Goal: Task Accomplishment & Management: Manage account settings

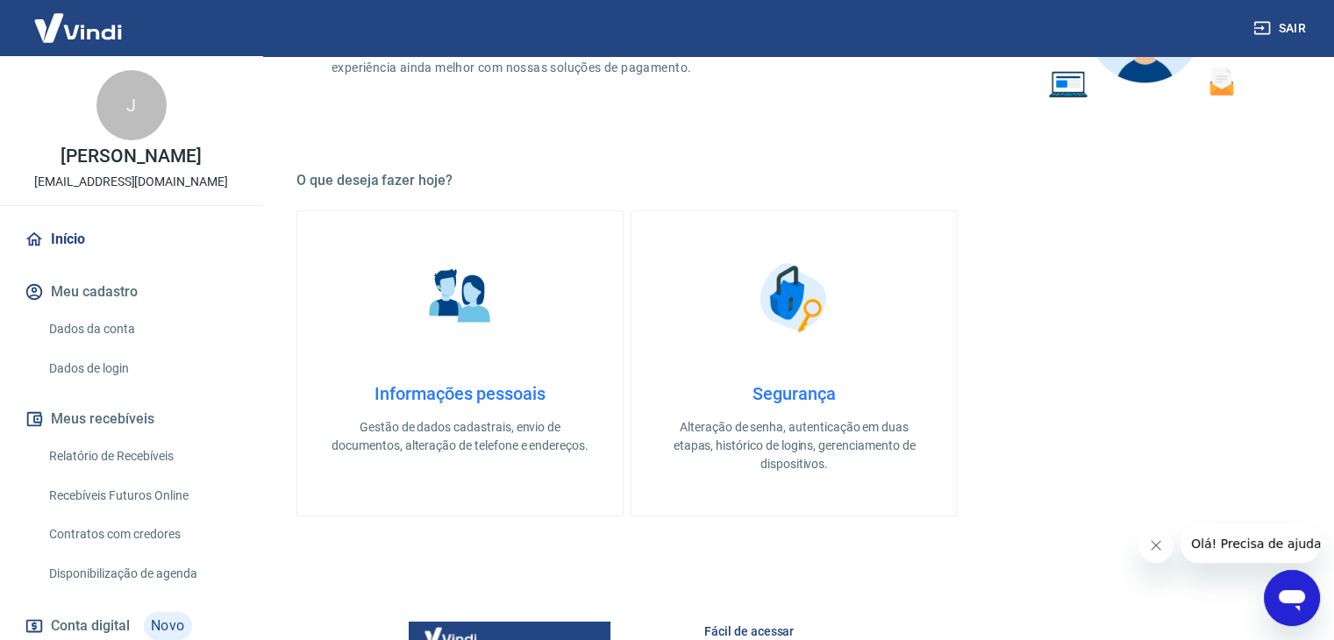
scroll to position [530, 0]
click at [102, 344] on link "Dados da conta" at bounding box center [141, 329] width 199 height 36
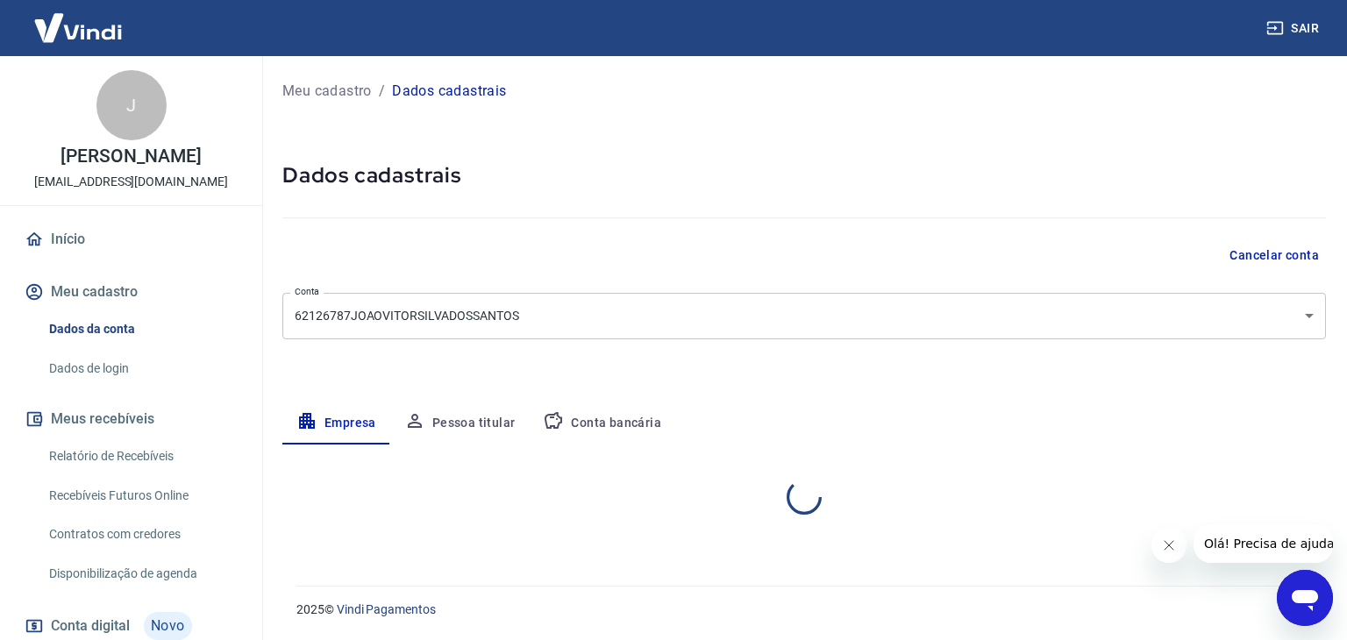
select select "PA"
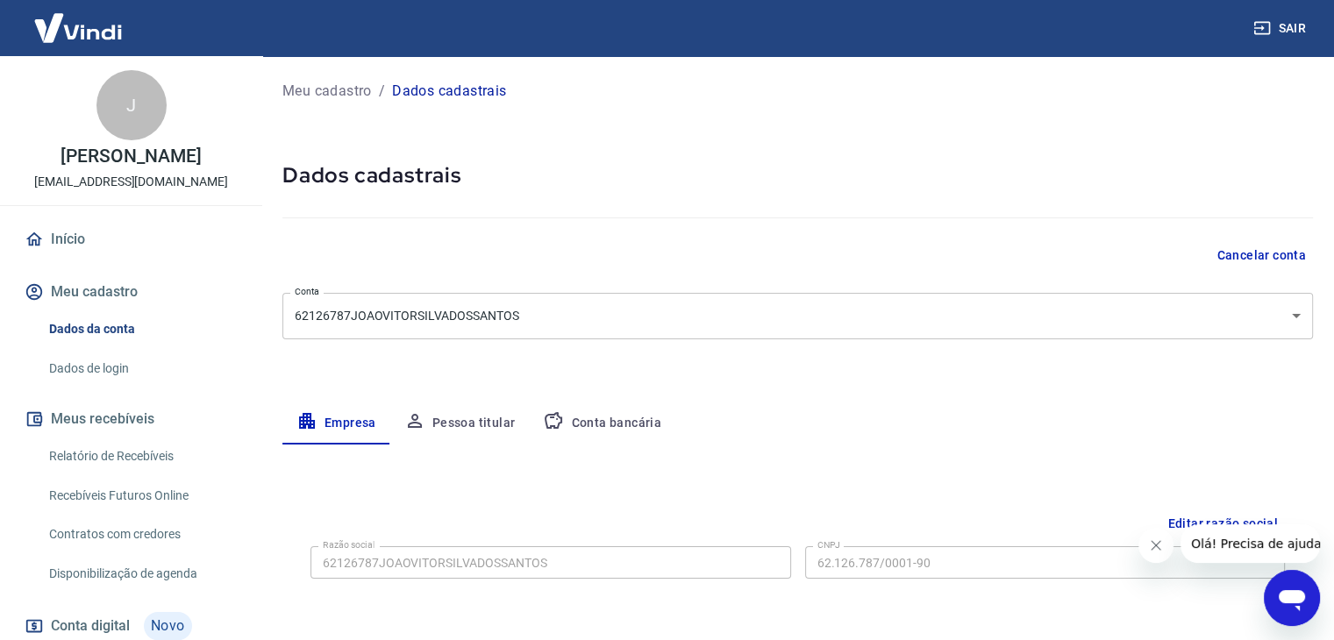
click at [603, 427] on button "Conta bancária" at bounding box center [602, 424] width 146 height 42
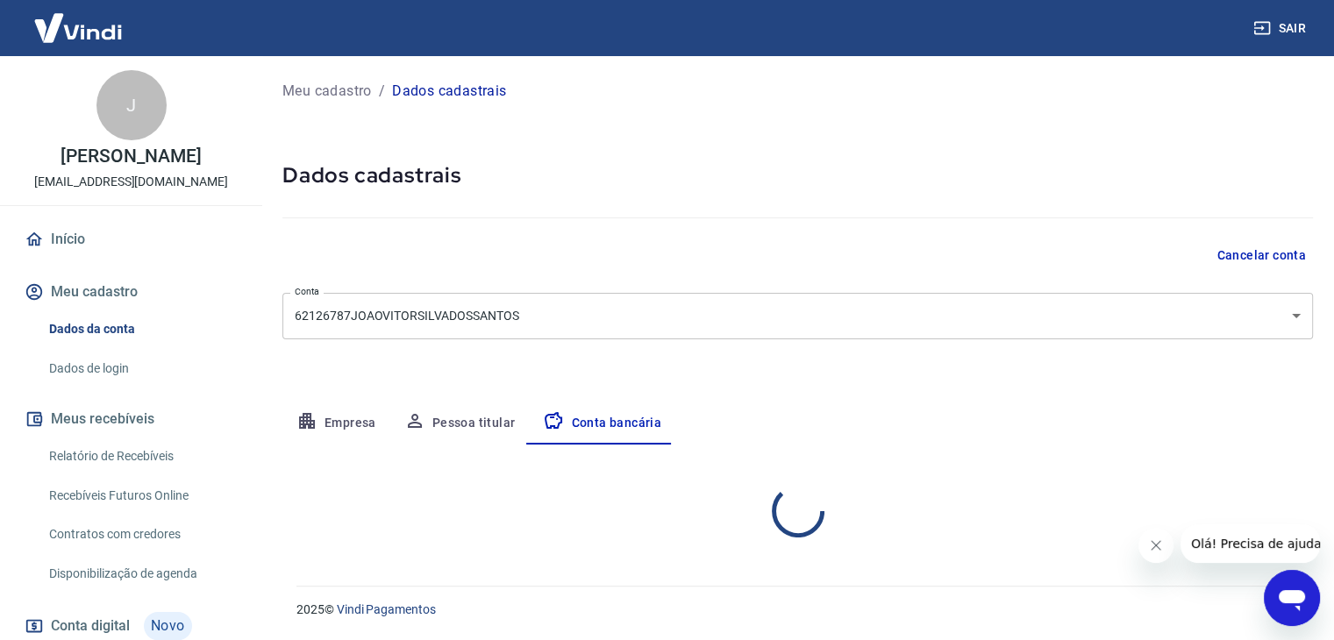
select select "1"
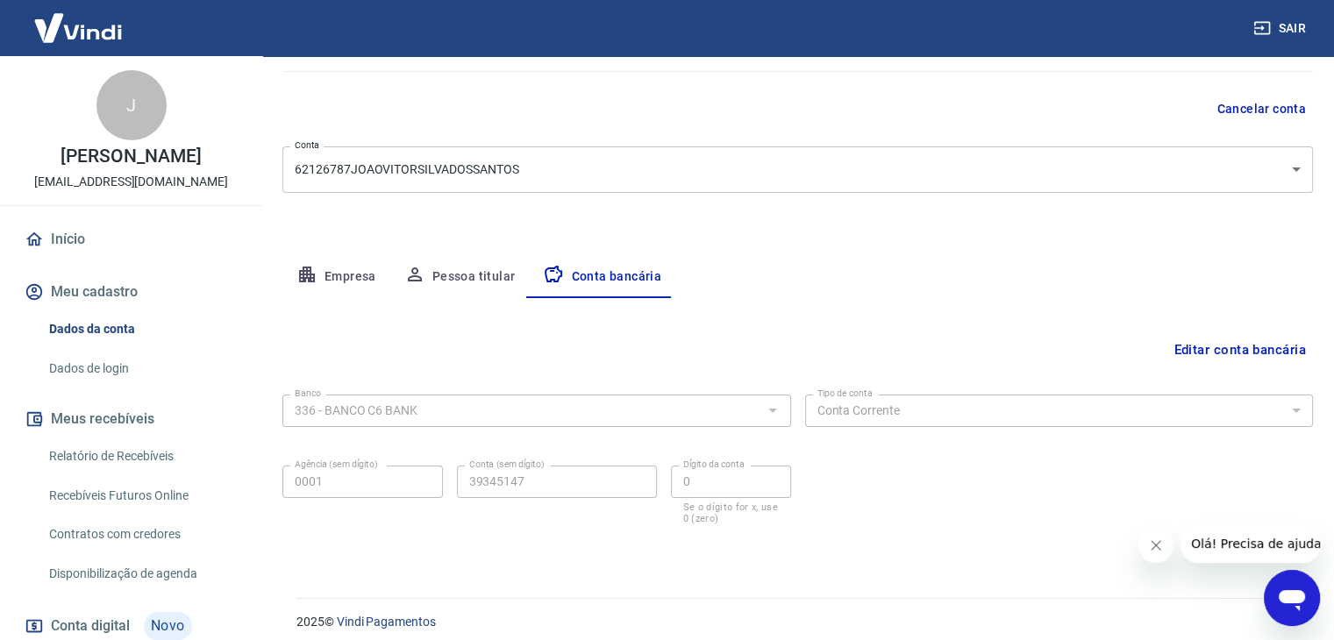
scroll to position [158, 0]
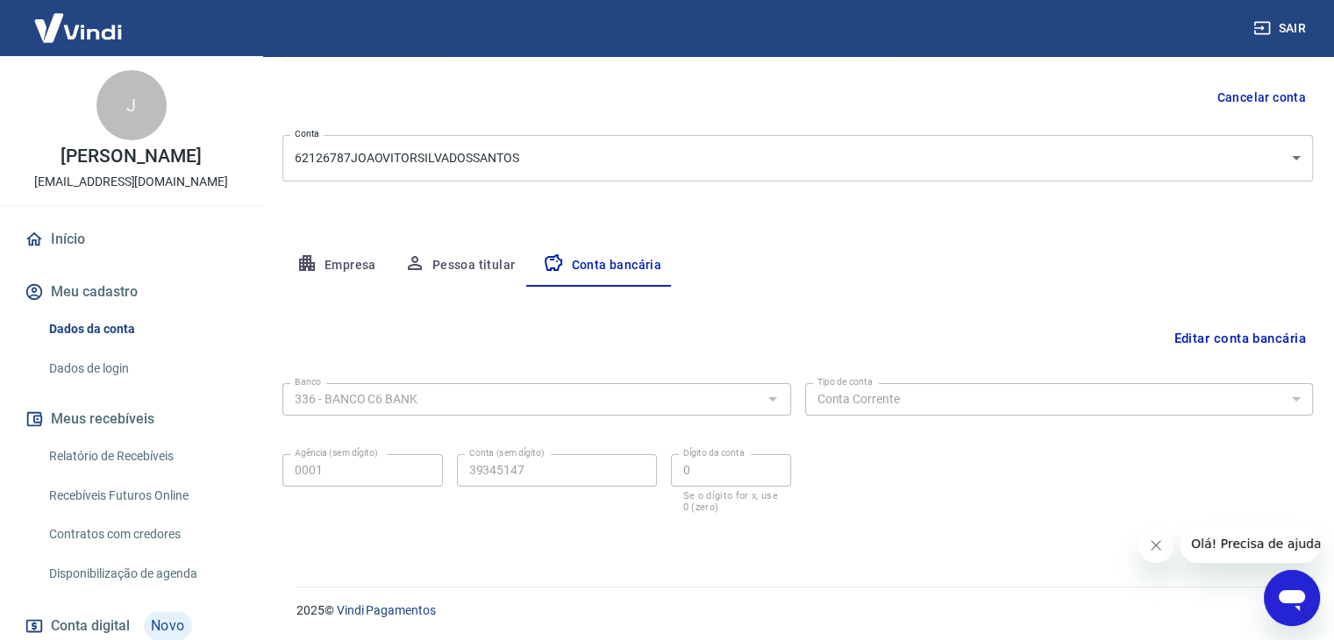
click at [344, 252] on button "Empresa" at bounding box center [336, 266] width 108 height 42
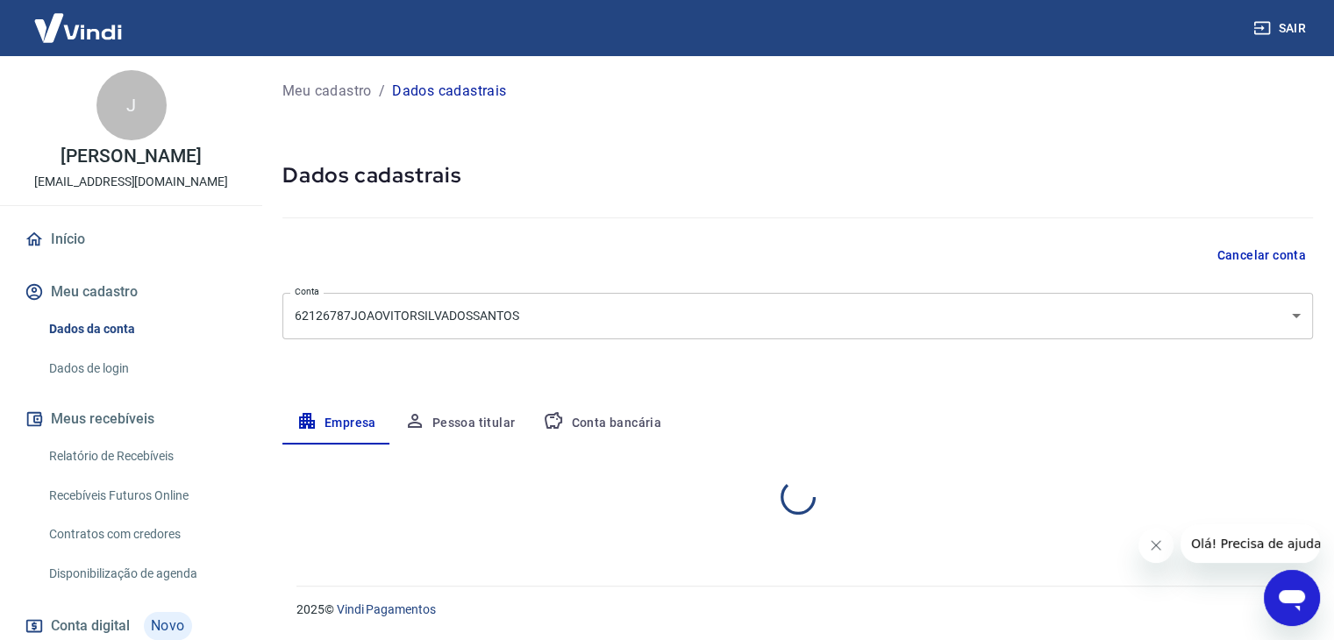
scroll to position [0, 0]
select select "PA"
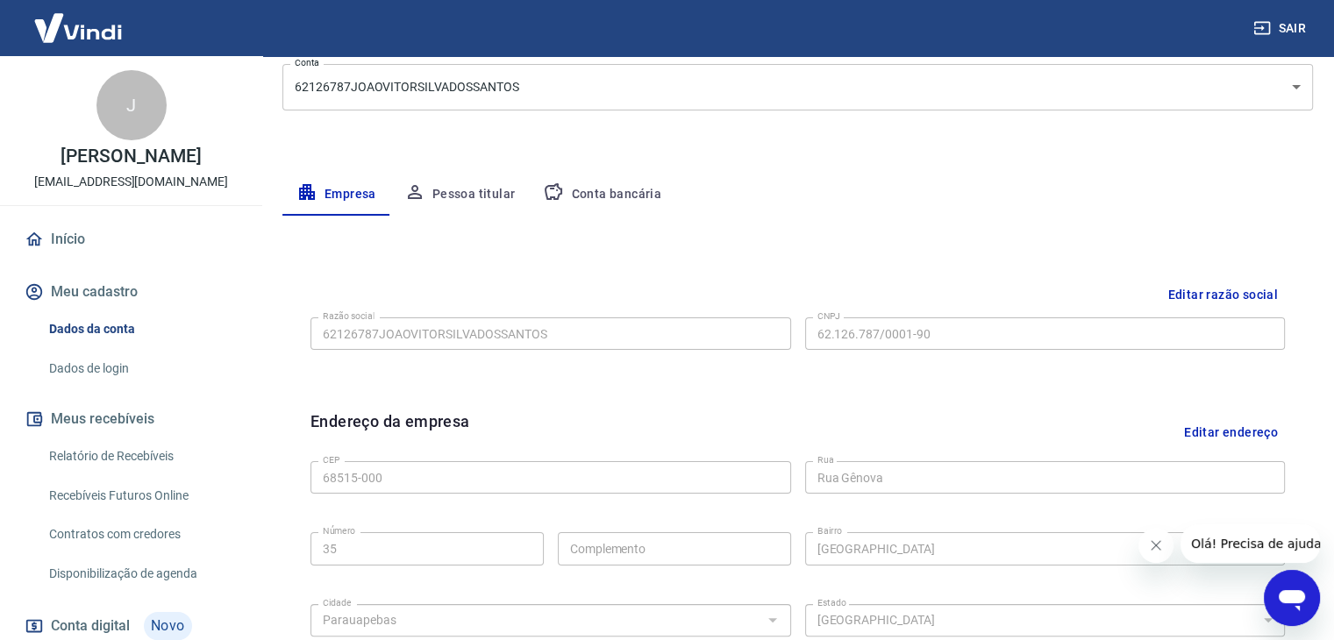
scroll to position [263, 0]
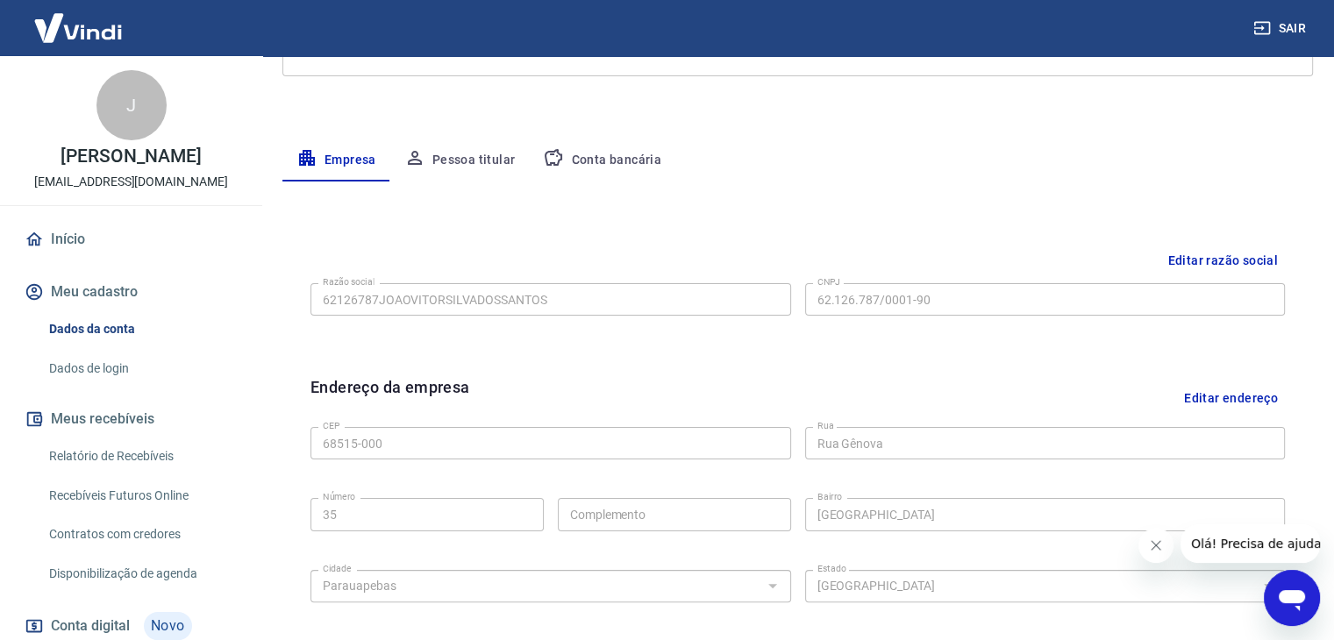
click at [630, 159] on button "Conta bancária" at bounding box center [602, 160] width 146 height 42
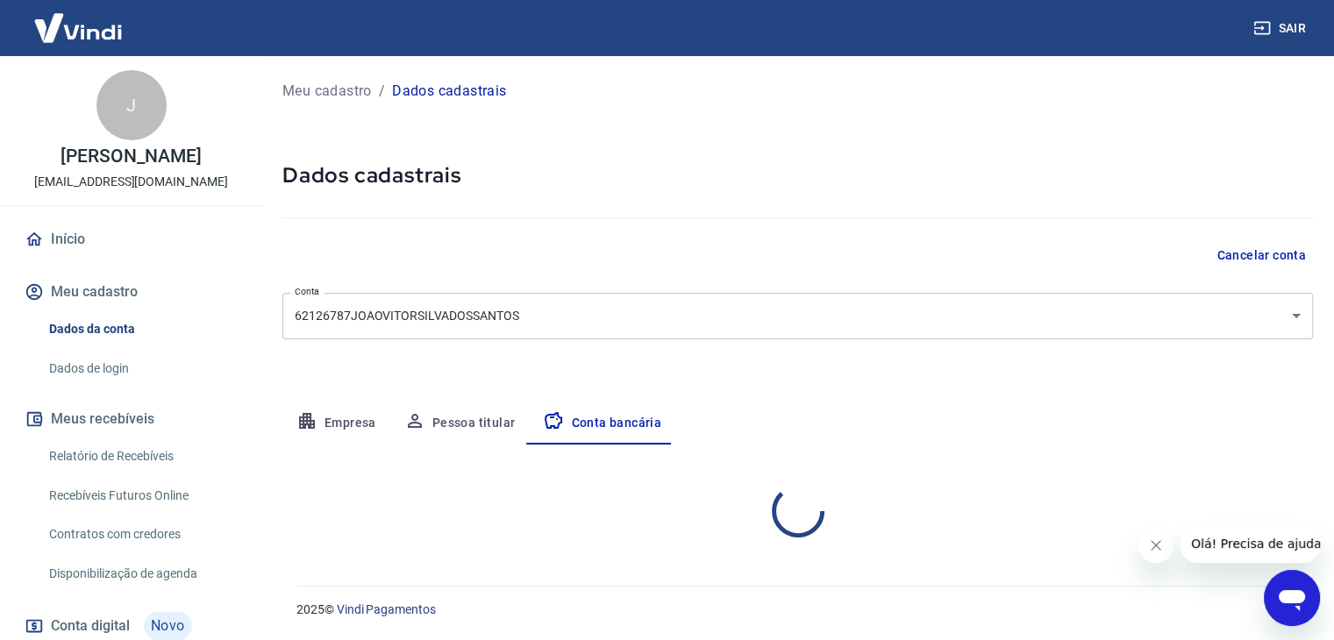
scroll to position [0, 0]
select select "1"
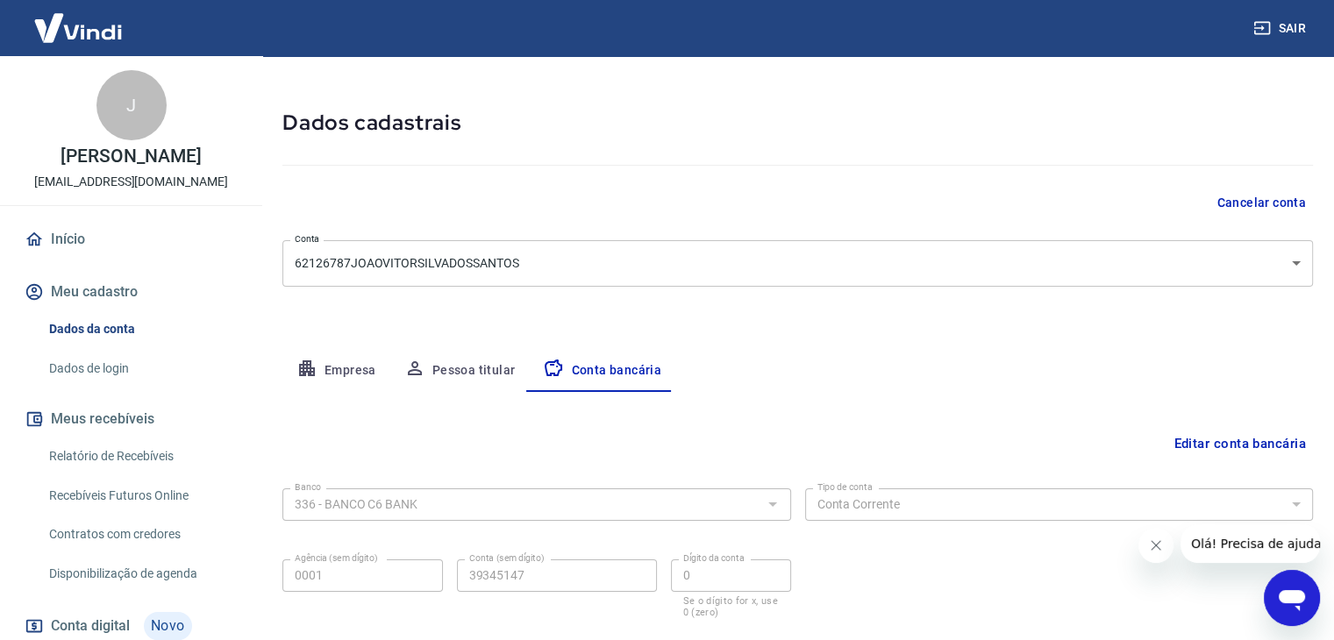
scroll to position [158, 0]
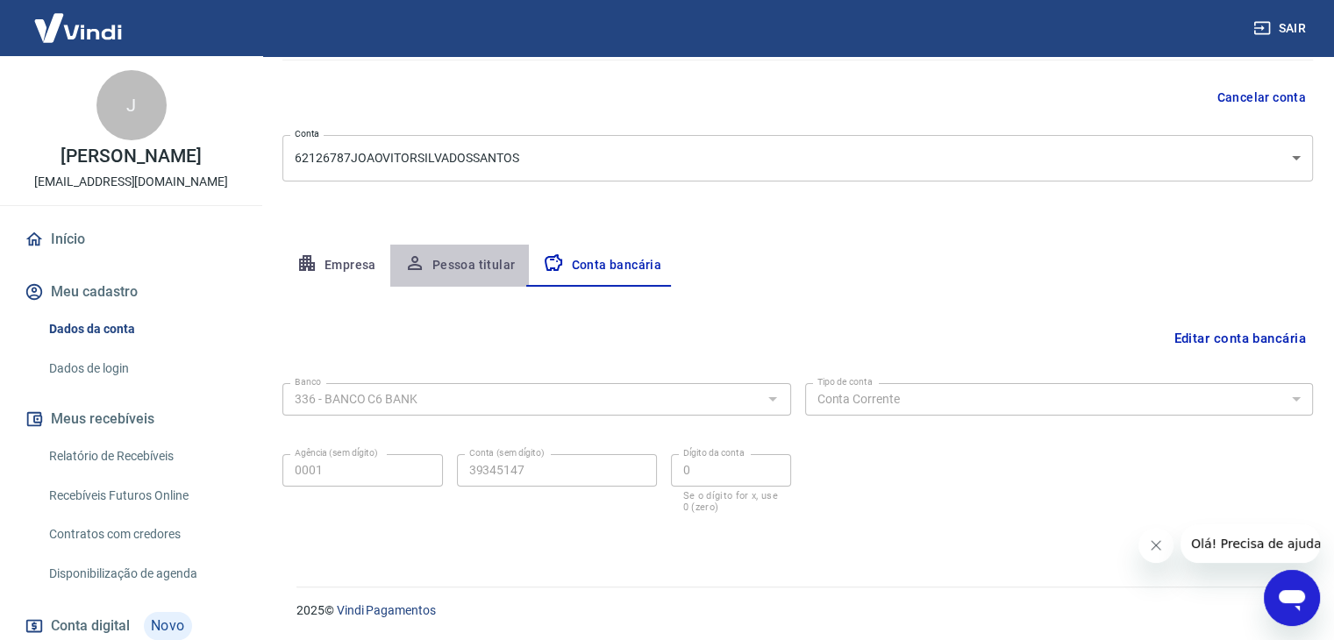
click at [483, 262] on button "Pessoa titular" at bounding box center [459, 266] width 139 height 42
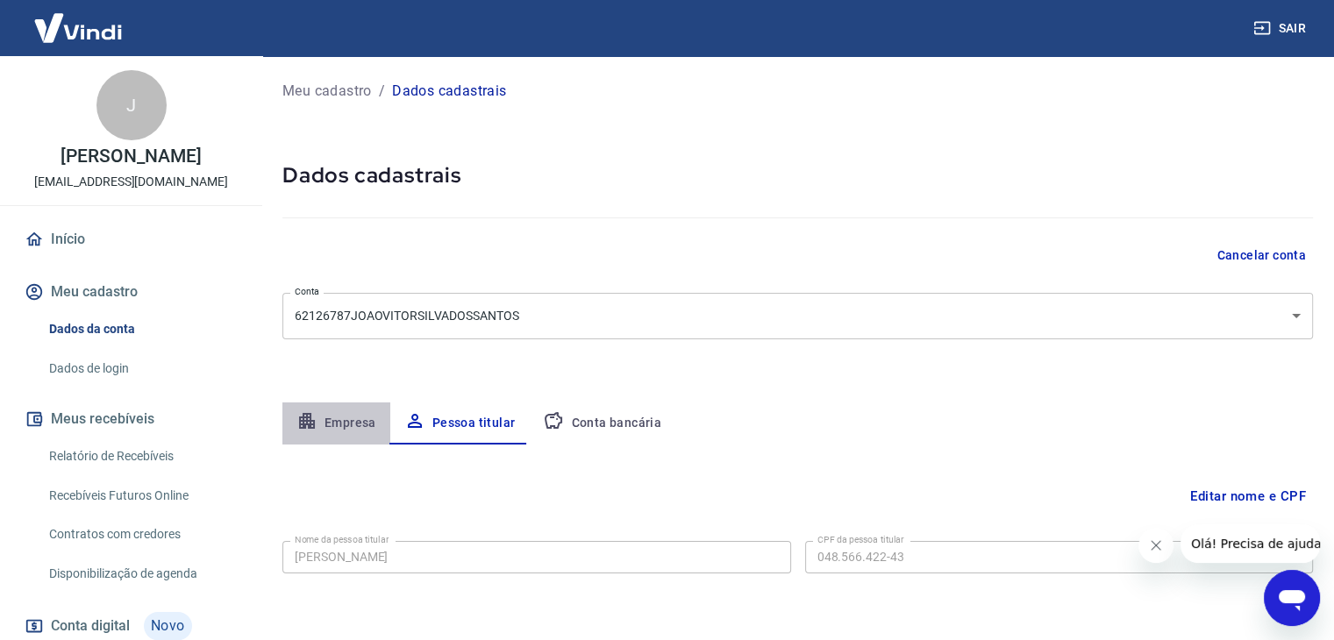
click at [337, 419] on button "Empresa" at bounding box center [336, 424] width 108 height 42
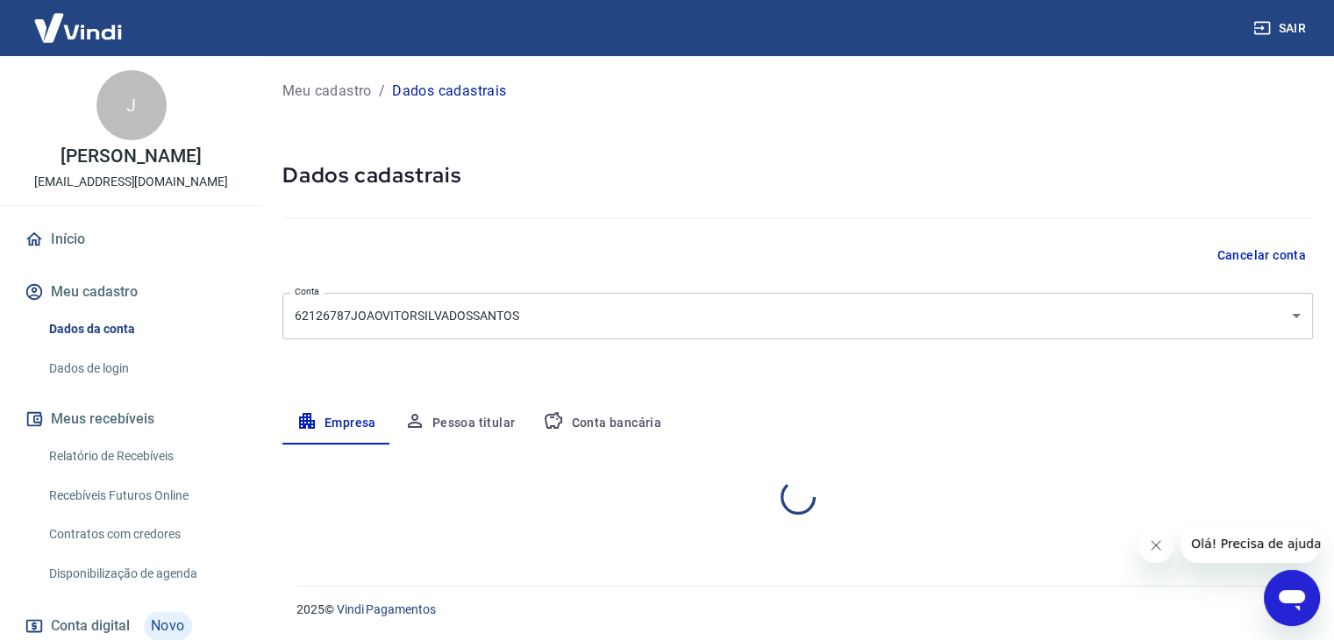
select select "PA"
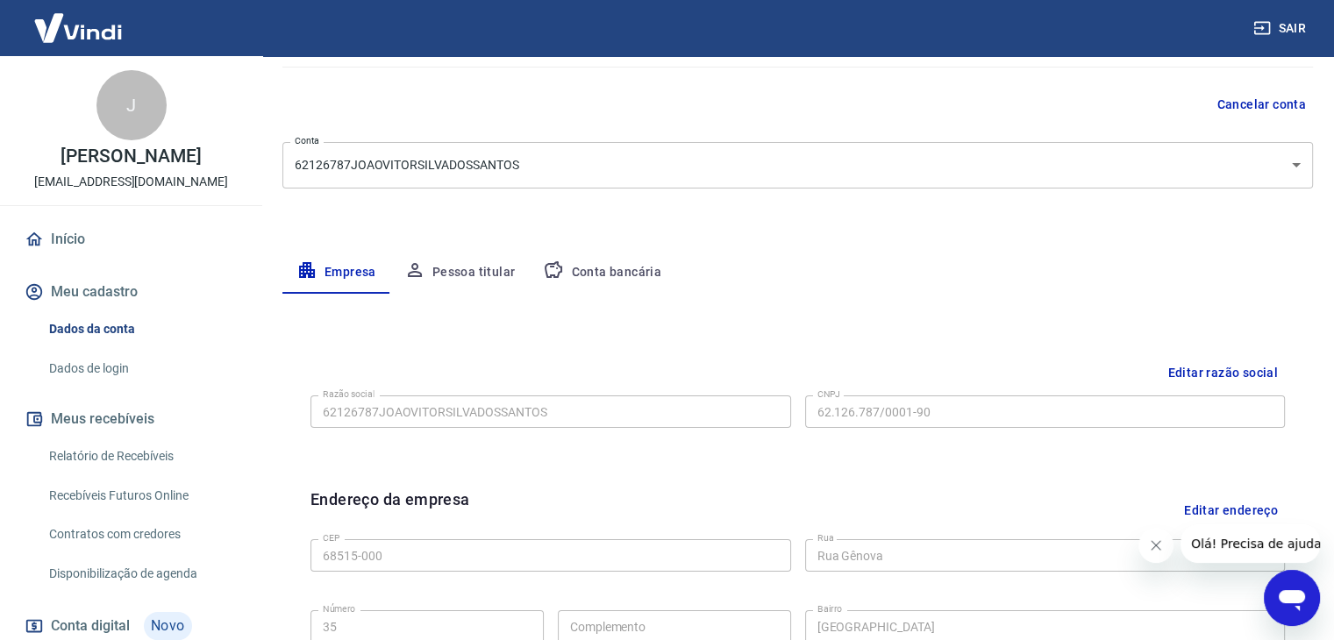
scroll to position [175, 0]
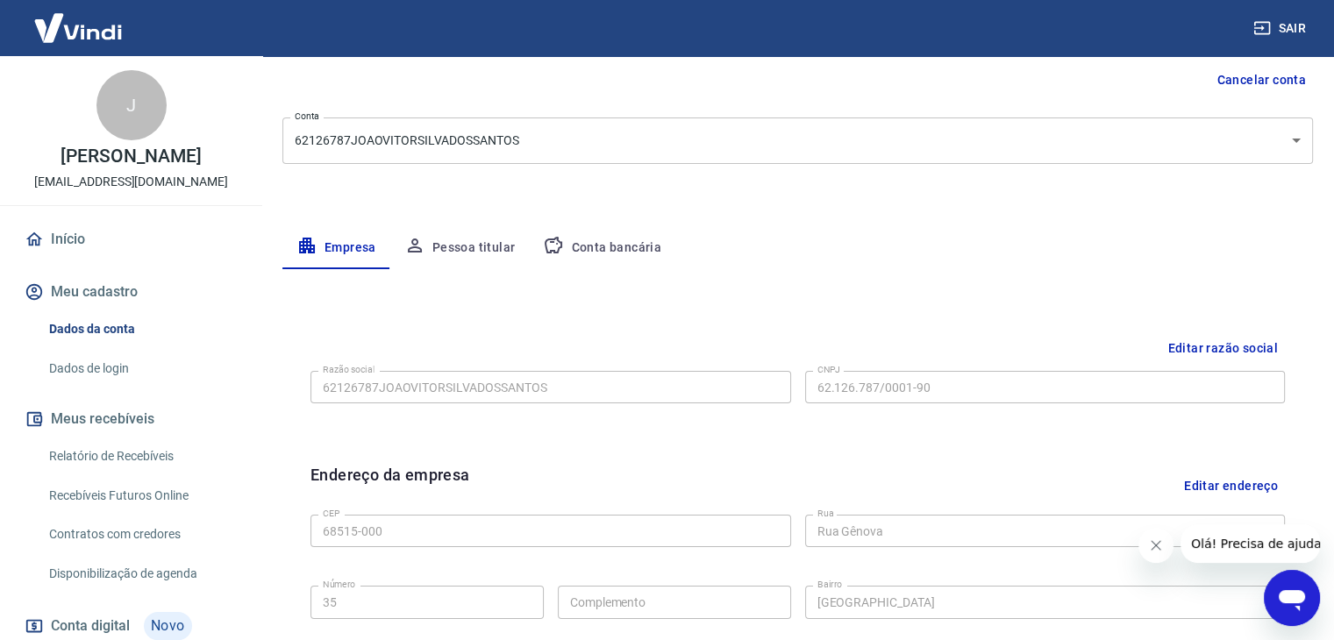
click at [625, 246] on button "Conta bancária" at bounding box center [602, 248] width 146 height 42
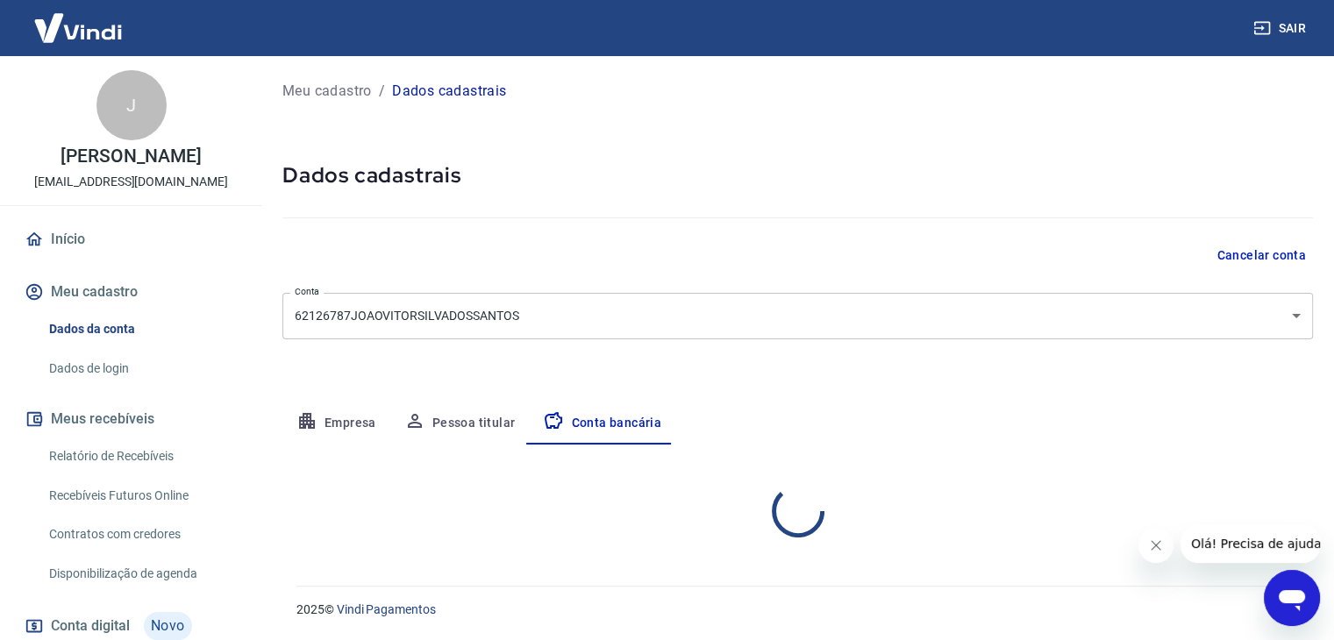
scroll to position [0, 0]
select select "1"
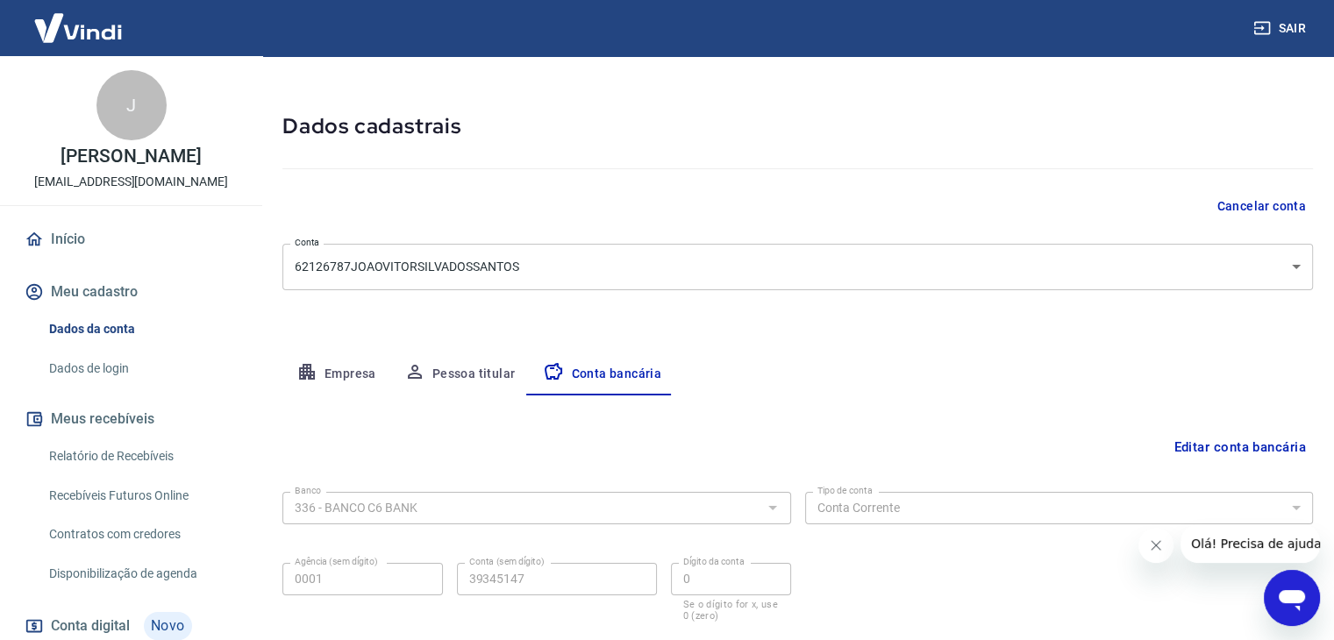
scroll to position [158, 0]
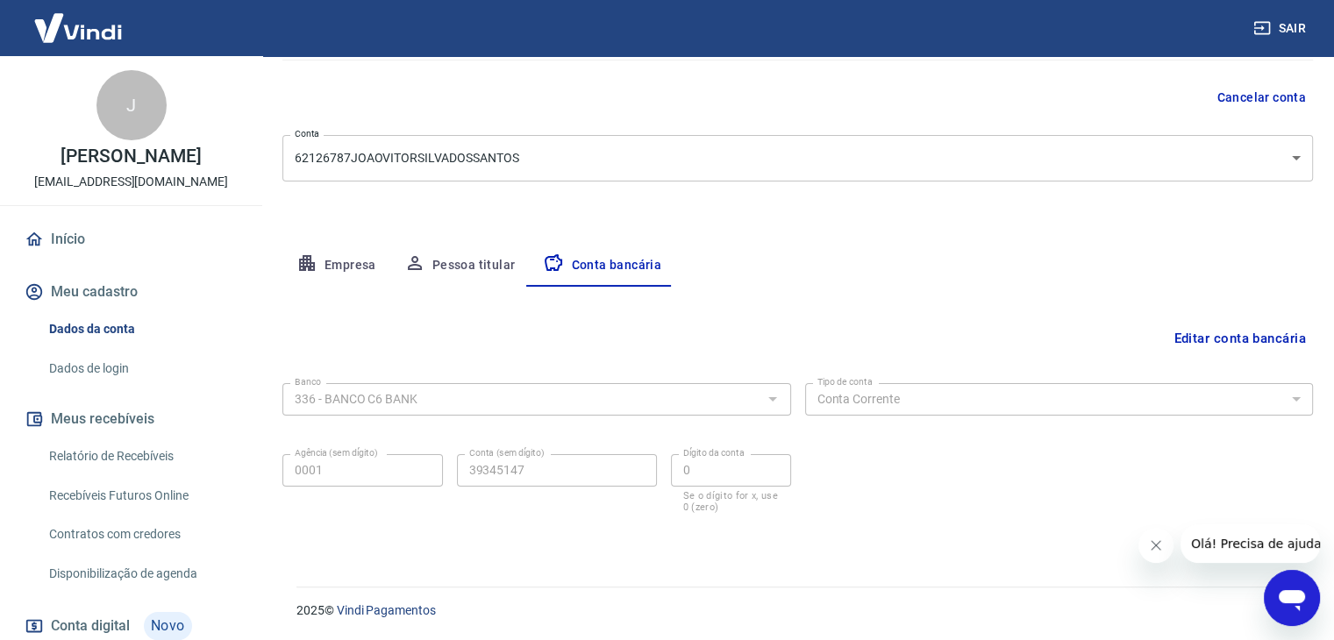
click at [472, 260] on button "Pessoa titular" at bounding box center [459, 266] width 139 height 42
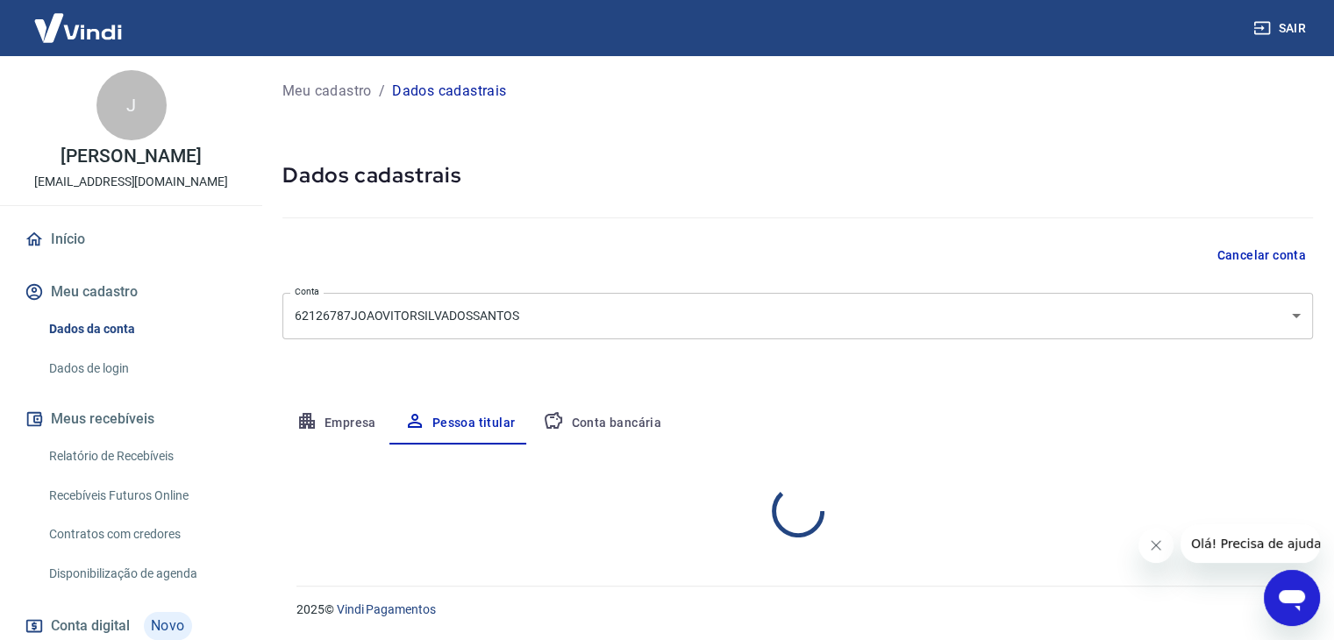
scroll to position [0, 0]
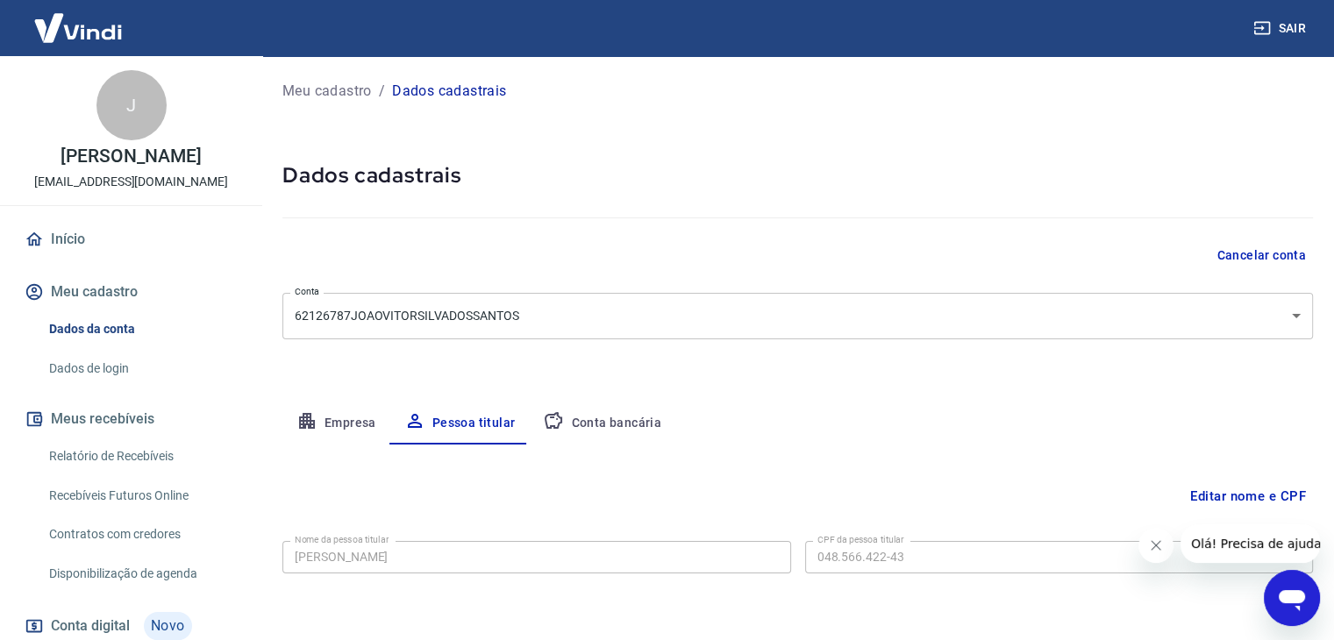
click at [340, 425] on button "Empresa" at bounding box center [336, 424] width 108 height 42
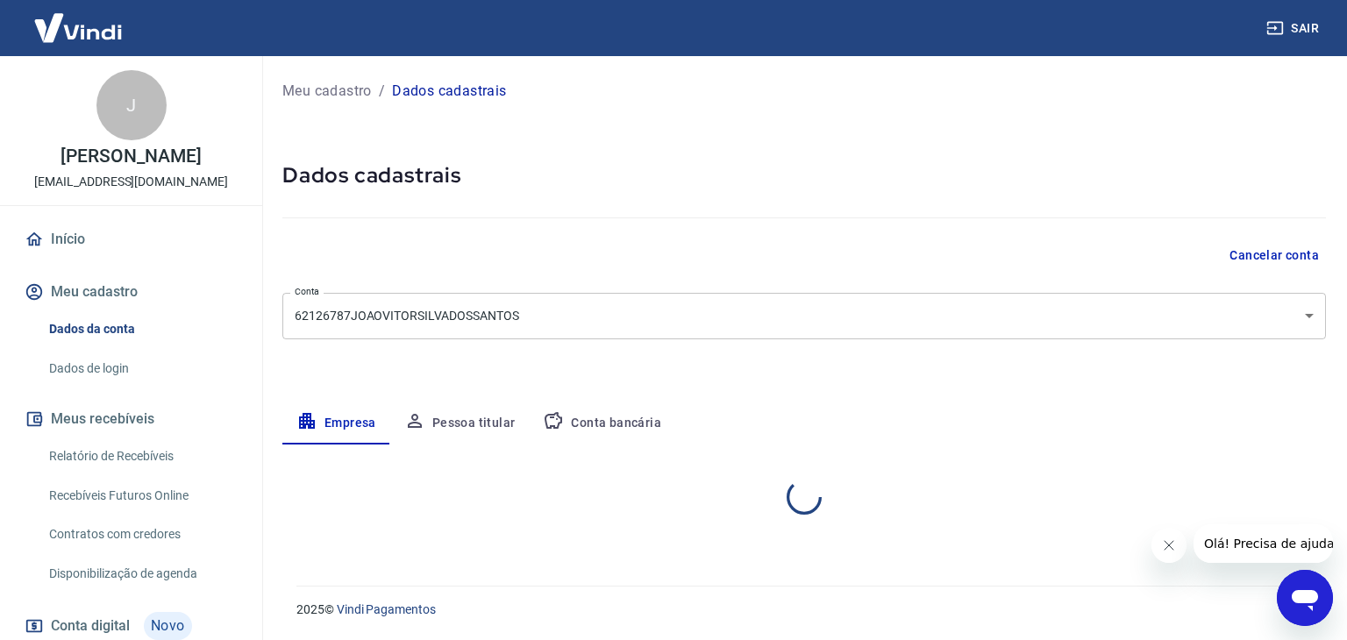
select select "PA"
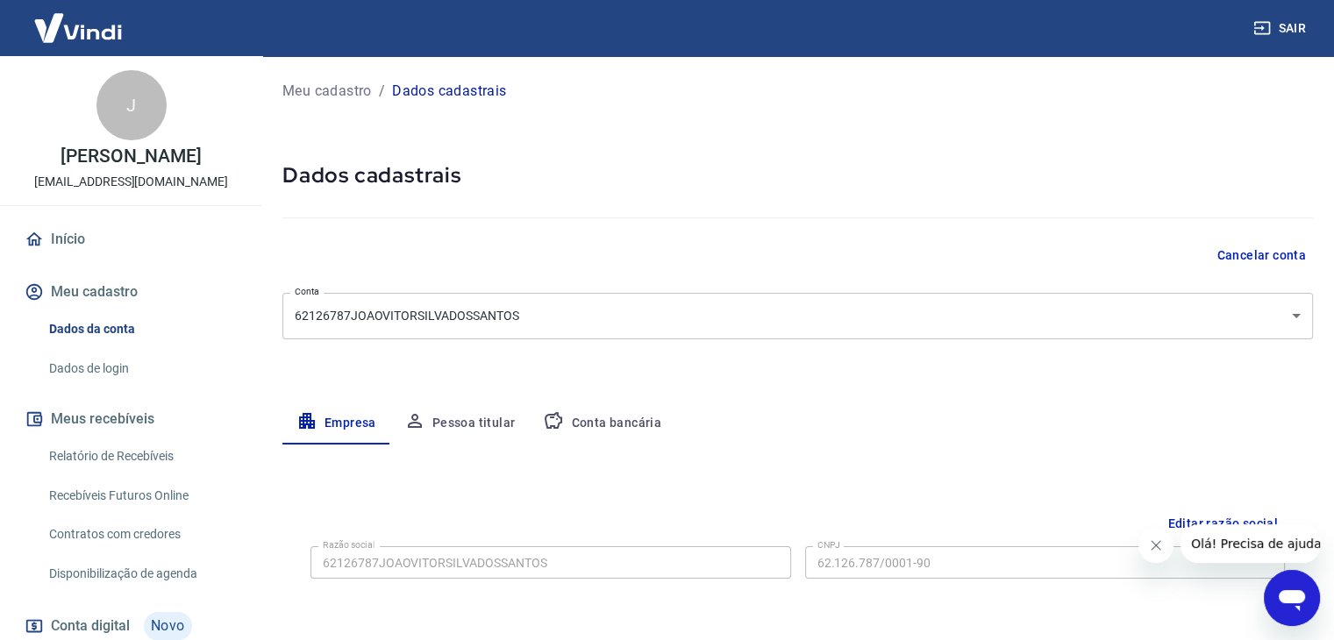
click at [439, 403] on button "Pessoa titular" at bounding box center [459, 424] width 139 height 42
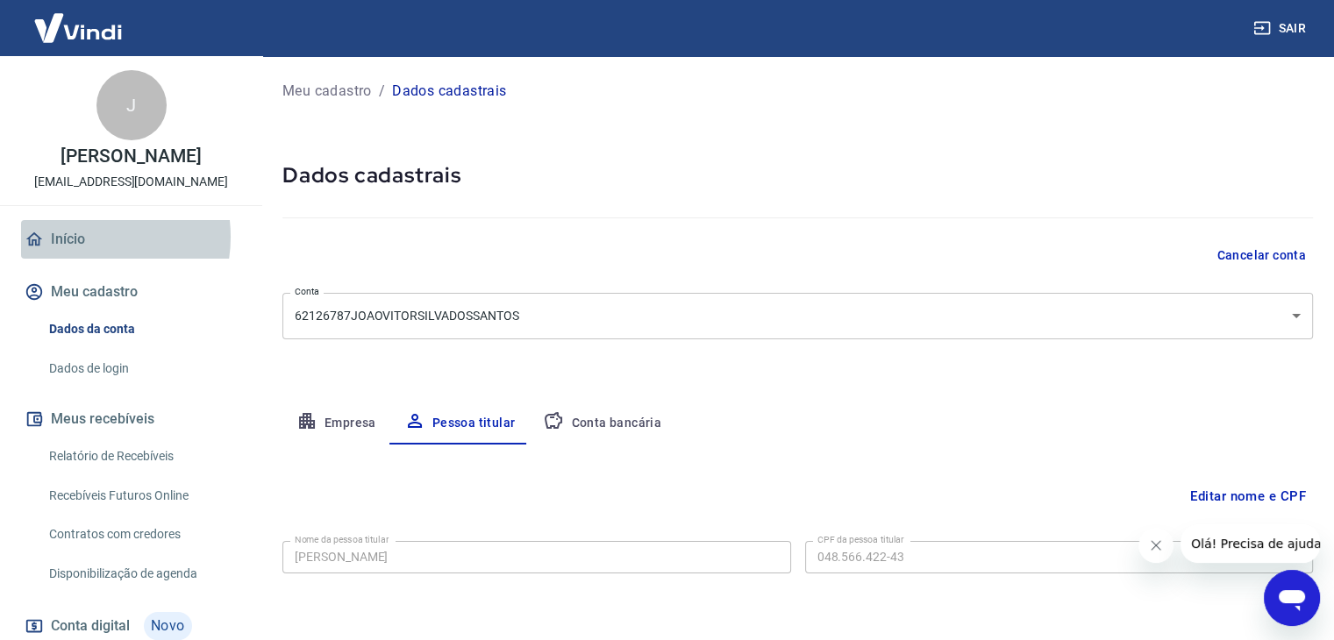
click at [81, 255] on link "Início" at bounding box center [131, 239] width 220 height 39
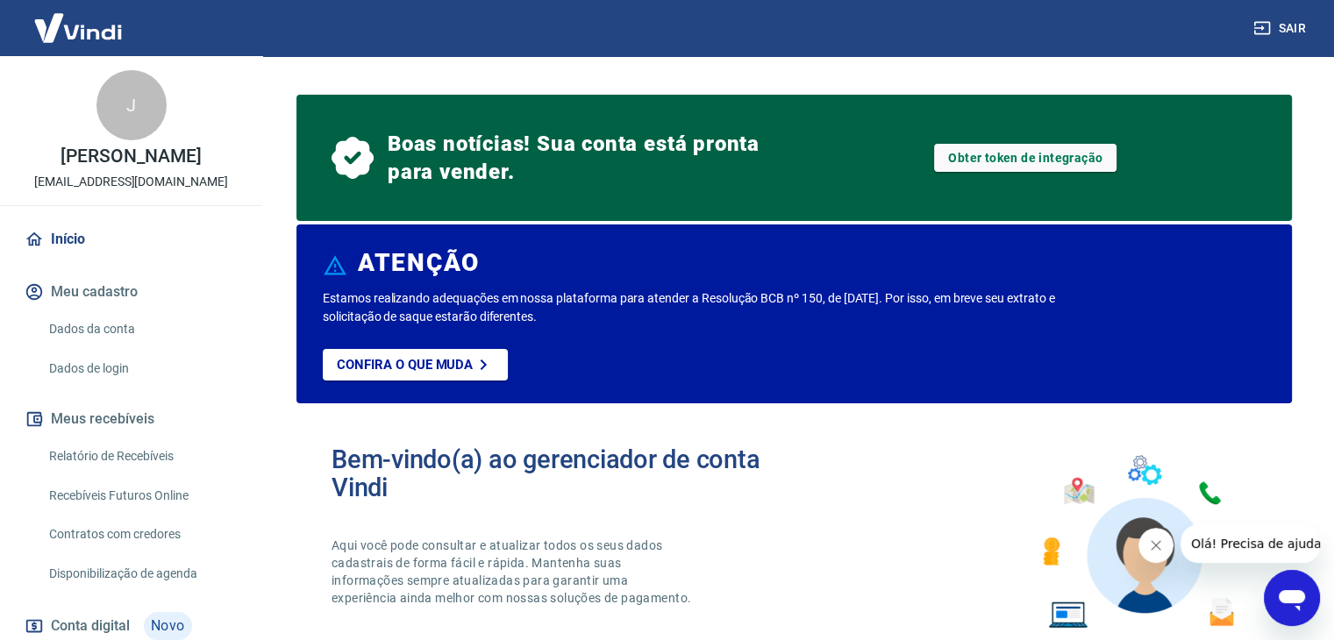
click at [1286, 18] on button "Sair" at bounding box center [1281, 28] width 63 height 32
